Goal: Information Seeking & Learning: Learn about a topic

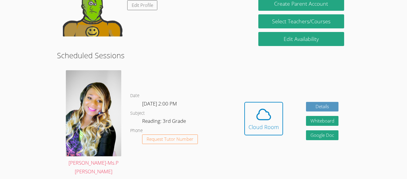
scroll to position [120, 0]
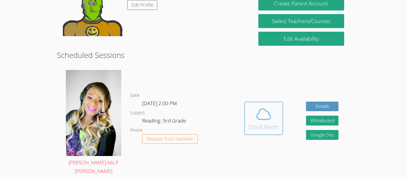
click at [275, 108] on span at bounding box center [264, 113] width 30 height 17
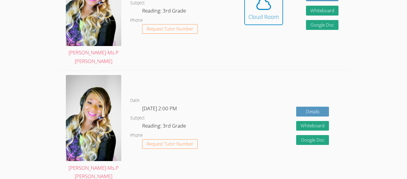
scroll to position [231, 0]
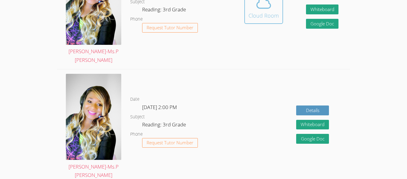
click at [275, 18] on button "Cloud Room" at bounding box center [263, 6] width 39 height 33
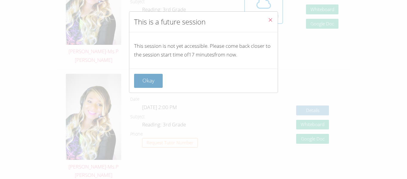
click at [150, 86] on button "Okay" at bounding box center [148, 81] width 29 height 14
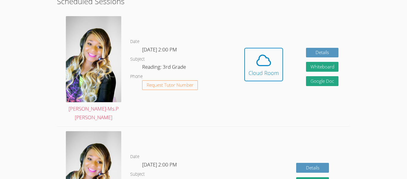
scroll to position [174, 0]
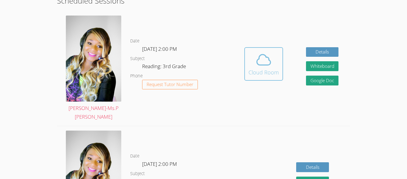
click at [264, 62] on icon at bounding box center [263, 59] width 17 height 17
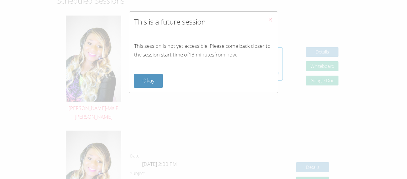
click at [273, 23] on button "Close" at bounding box center [270, 21] width 15 height 18
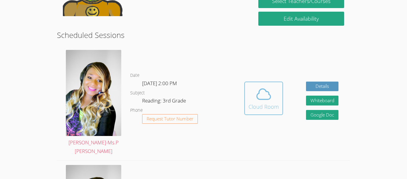
scroll to position [140, 0]
click at [268, 93] on icon at bounding box center [263, 94] width 17 height 17
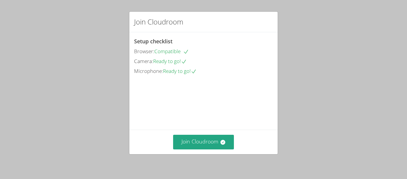
click at [209, 134] on div "Join Cloudroom" at bounding box center [203, 141] width 148 height 24
click at [210, 138] on button "Join Cloudroom" at bounding box center [203, 141] width 61 height 15
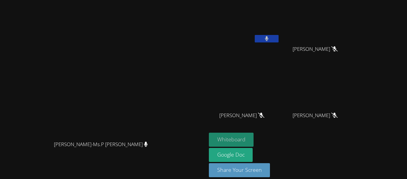
click at [254, 142] on button "Whiteboard" at bounding box center [231, 139] width 45 height 14
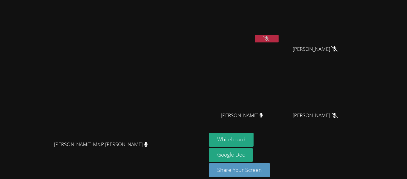
click at [270, 38] on icon at bounding box center [266, 38] width 6 height 5
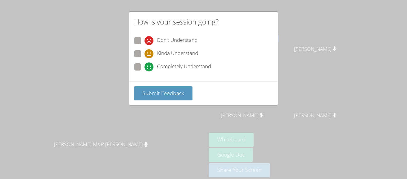
click at [179, 68] on span "Completely Understand" at bounding box center [184, 66] width 54 height 9
click at [150, 68] on input "Completely Understand" at bounding box center [147, 65] width 5 height 5
radio input "true"
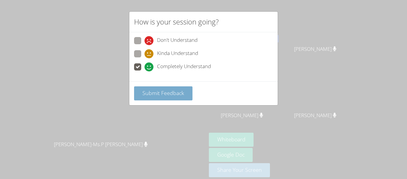
click at [176, 93] on span "Submit Feedback" at bounding box center [163, 92] width 42 height 7
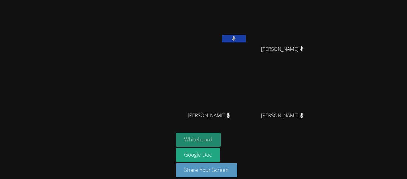
click at [202, 139] on button "Whiteboard" at bounding box center [198, 139] width 45 height 14
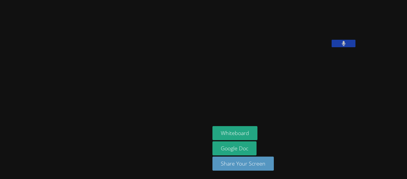
click at [332, 47] on button at bounding box center [344, 43] width 24 height 7
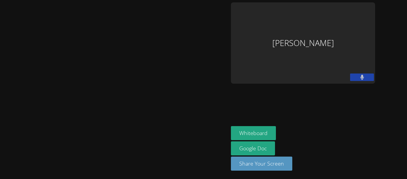
click at [352, 79] on button at bounding box center [362, 76] width 24 height 7
click at [352, 78] on button at bounding box center [362, 76] width 24 height 7
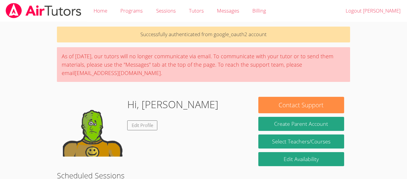
scroll to position [140, 0]
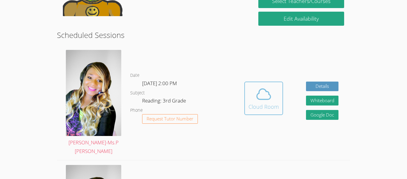
click at [261, 81] on button "Cloud Room" at bounding box center [263, 97] width 39 height 33
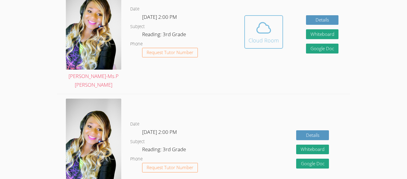
scroll to position [209, 0]
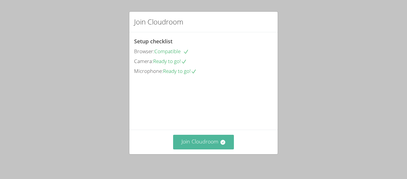
click at [212, 142] on button "Join Cloudroom" at bounding box center [203, 141] width 61 height 15
click at [207, 140] on button "Join Cloudroom" at bounding box center [203, 141] width 61 height 15
